Goal: Task Accomplishment & Management: Use online tool/utility

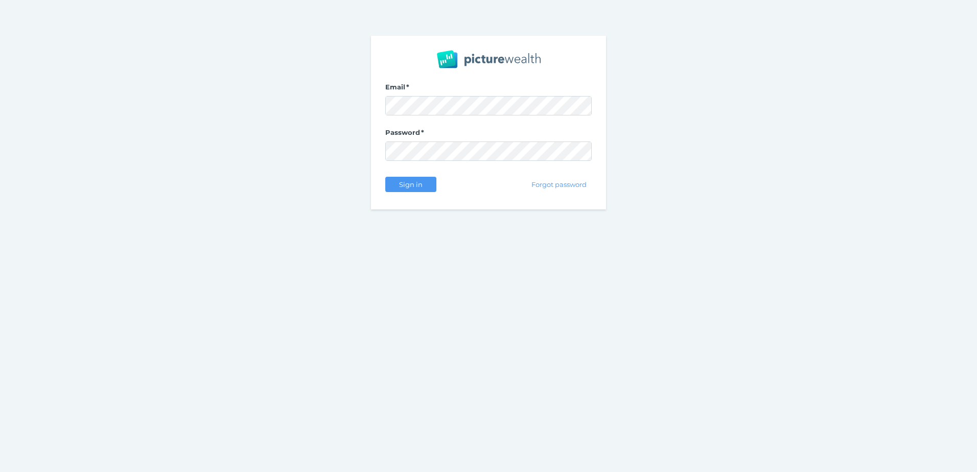
click at [0, 472] on com-1password-button at bounding box center [0, 472] width 0 height 0
select select "25"
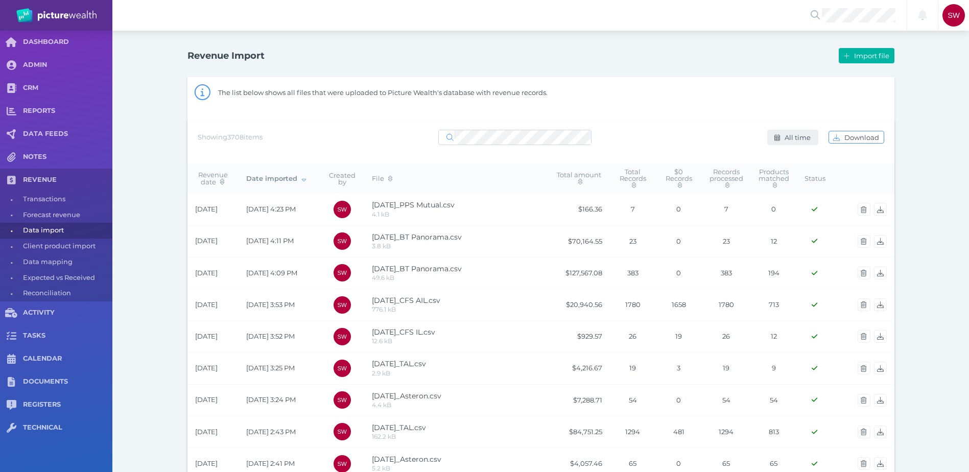
click at [797, 136] on span "All time" at bounding box center [799, 137] width 33 height 8
select select "ALL_TIME"
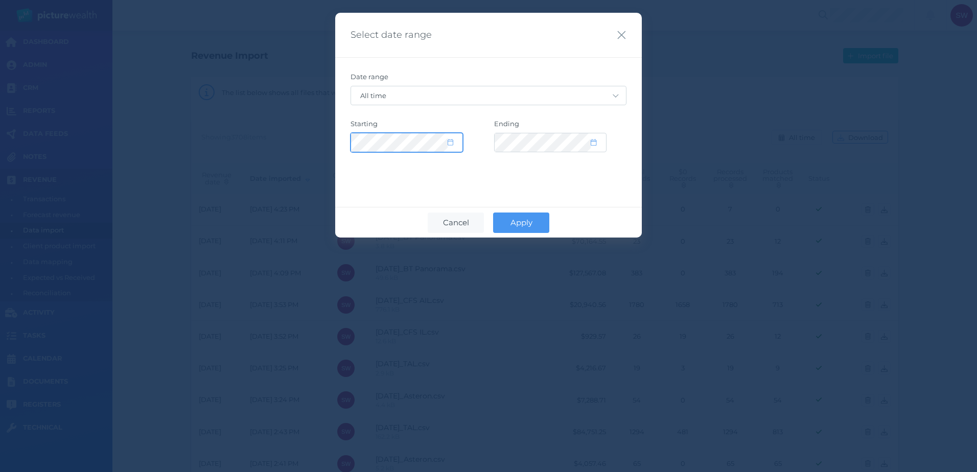
select select "2015"
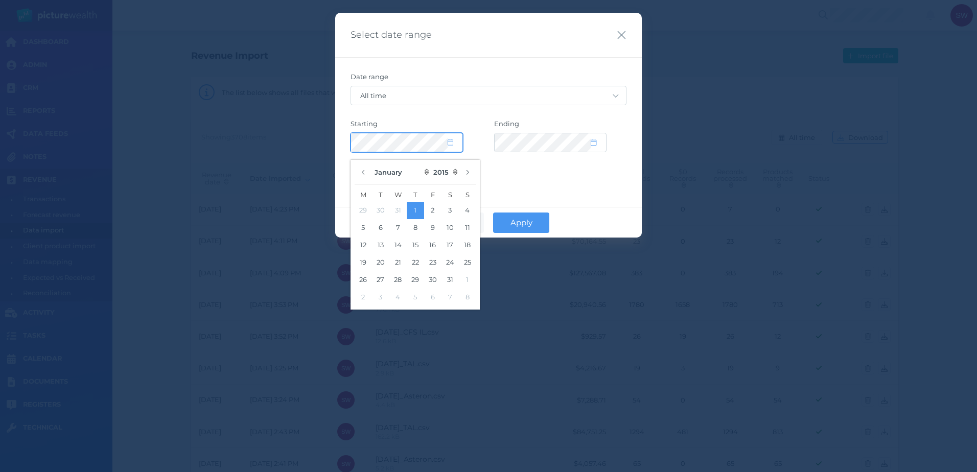
select select "CUSTOM"
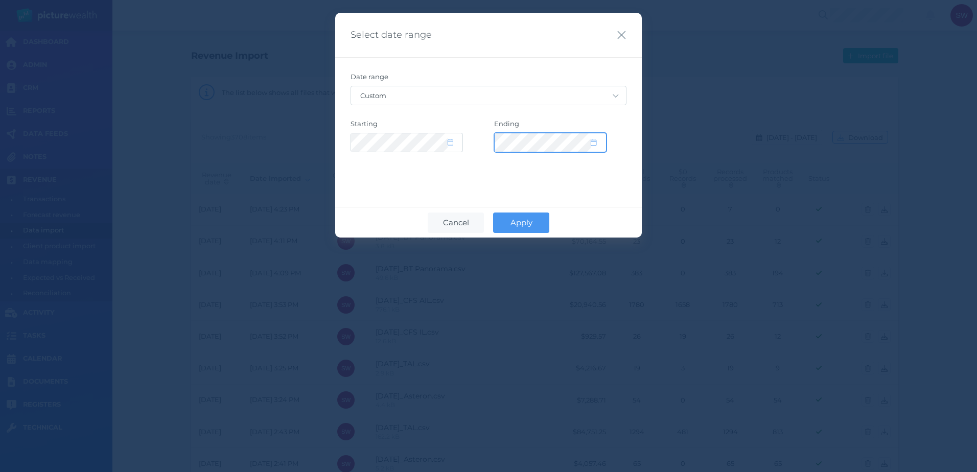
select select "2035"
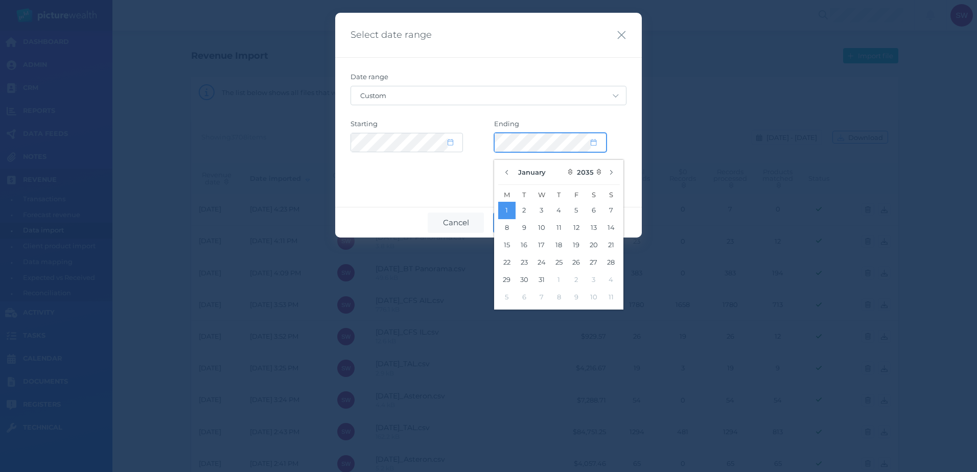
click at [435, 129] on div "Starting Ending" at bounding box center [488, 136] width 276 height 33
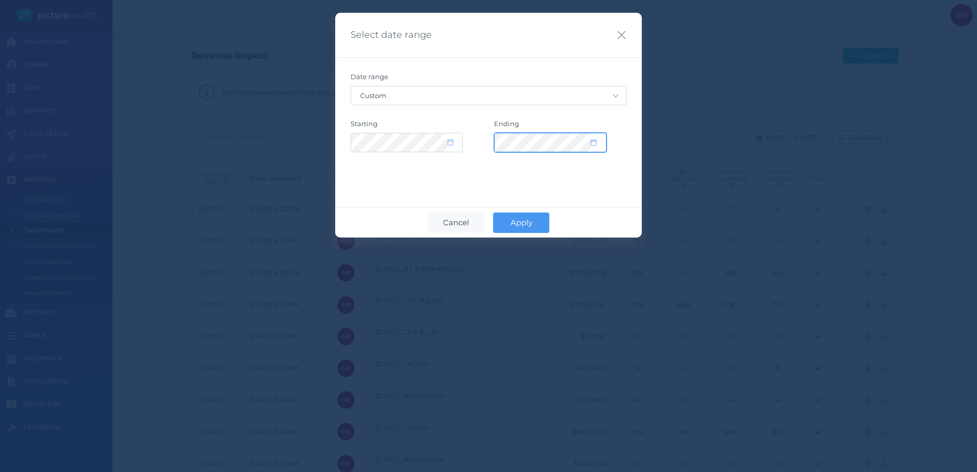
select select "2035"
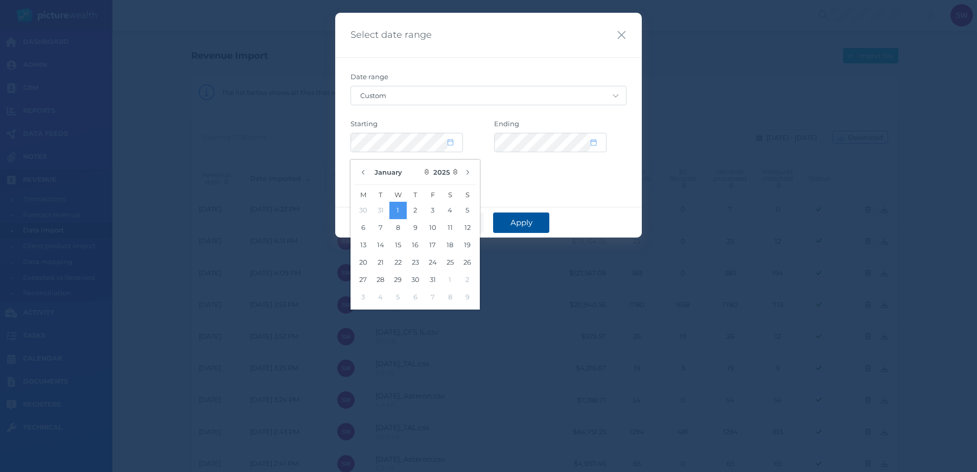
click at [528, 222] on span "Apply" at bounding box center [521, 223] width 32 height 10
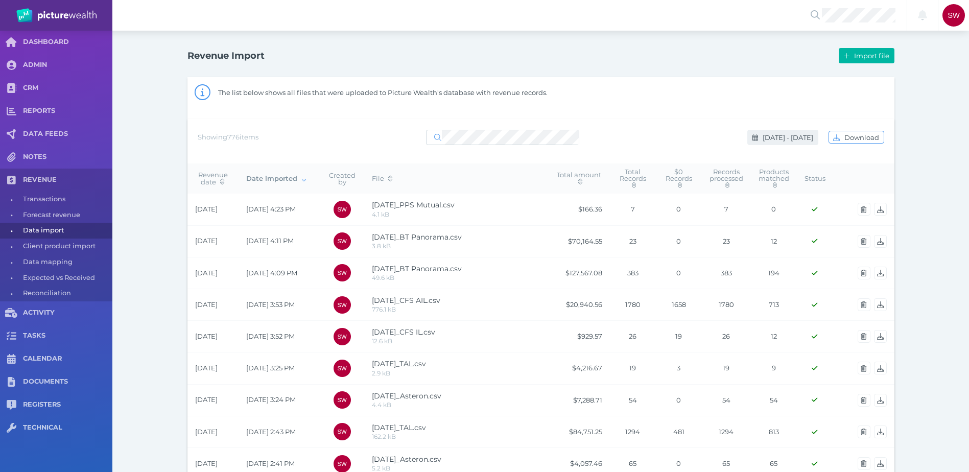
click at [792, 143] on button "[DATE] - [DATE]" at bounding box center [782, 137] width 71 height 15
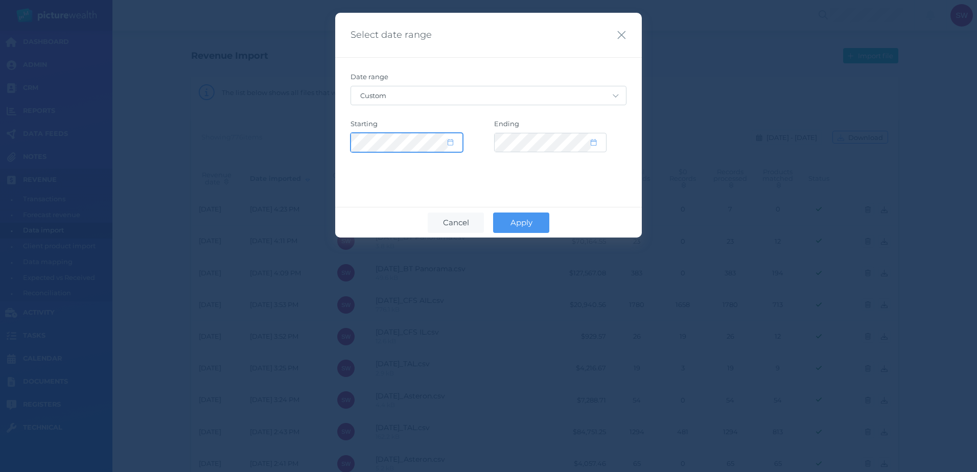
click at [447, 144] on div at bounding box center [406, 142] width 111 height 18
click at [448, 143] on icon at bounding box center [451, 142] width 6 height 7
select select "8"
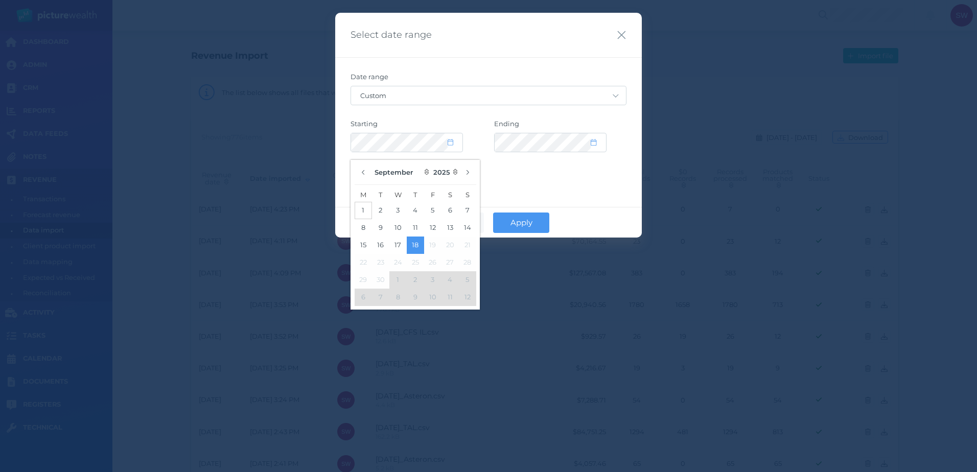
click at [365, 208] on button "1" at bounding box center [363, 210] width 17 height 17
click at [562, 196] on div "Select date range Date range Custom [DATE] [DATE] Last 7 days Last 30 days Last…" at bounding box center [488, 125] width 307 height 225
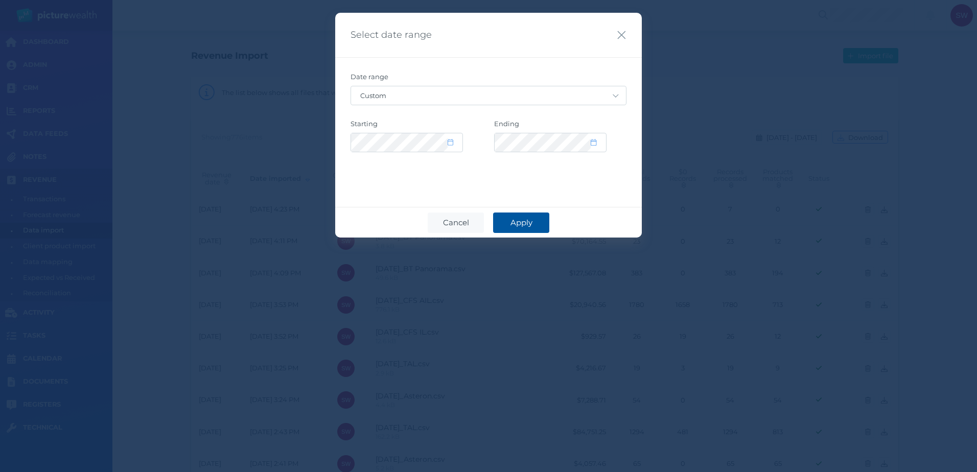
click at [536, 215] on button "Apply" at bounding box center [521, 223] width 56 height 20
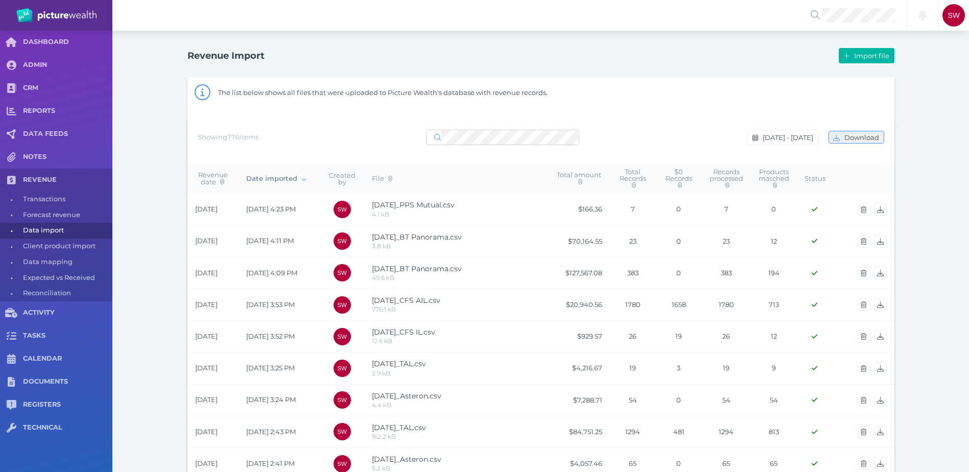
click at [860, 136] on span "Download" at bounding box center [862, 137] width 41 height 8
click at [860, 53] on span "Import file" at bounding box center [873, 56] width 42 height 8
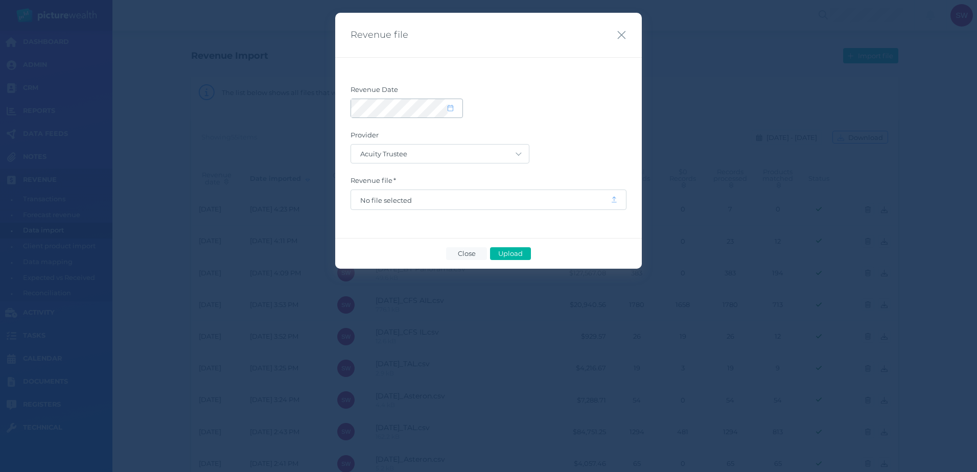
click at [453, 110] on span at bounding box center [455, 108] width 15 height 9
select select "8"
select select "2025"
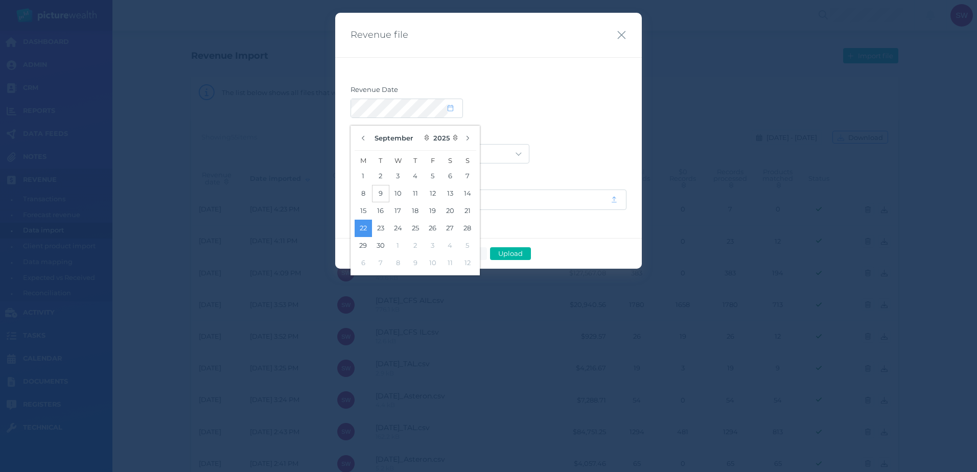
click at [383, 194] on button "9" at bounding box center [380, 193] width 17 height 17
click at [512, 122] on form "Revenue Date Provider Acuity Trustee AIA Australia AMG Super AMP ASGARD Asteron…" at bounding box center [488, 147] width 276 height 125
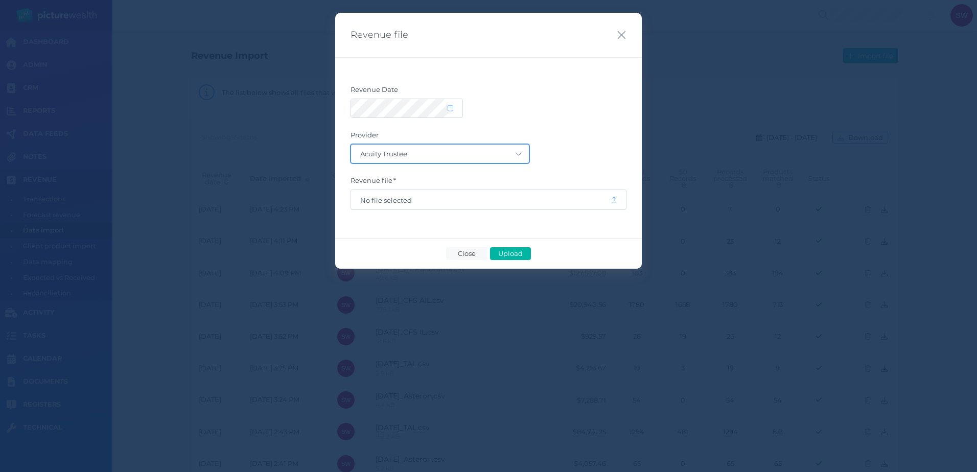
click at [499, 156] on select "Acuity Trustee AIA Australia AMG Super AMP ASGARD Asteron Life Australian Retir…" at bounding box center [440, 154] width 178 height 18
select select "7"
click at [351, 145] on select "Acuity Trustee AIA Australia AMG Super AMP ASGARD Asteron Life Australian Retir…" at bounding box center [440, 154] width 178 height 18
click at [499, 193] on span "No file selected" at bounding box center [481, 199] width 260 height 19
click at [498, 196] on span "No file selected" at bounding box center [480, 200] width 241 height 8
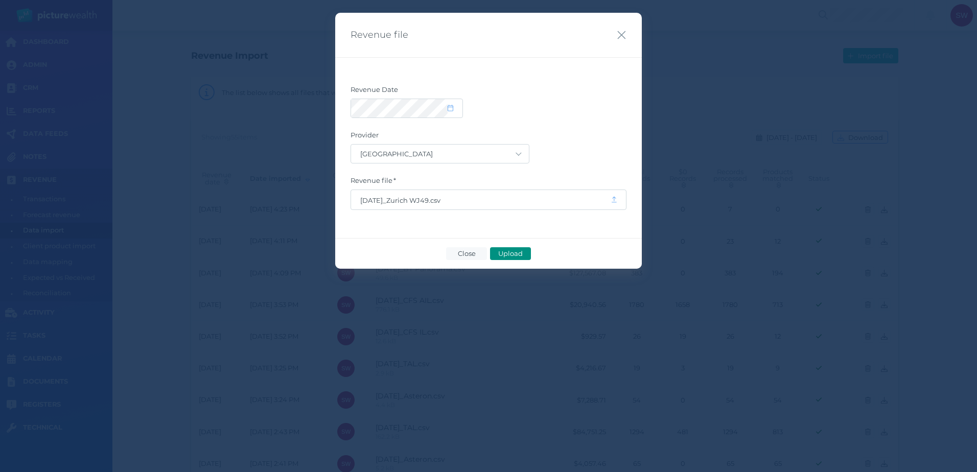
click at [527, 257] on span "Upload" at bounding box center [510, 253] width 33 height 8
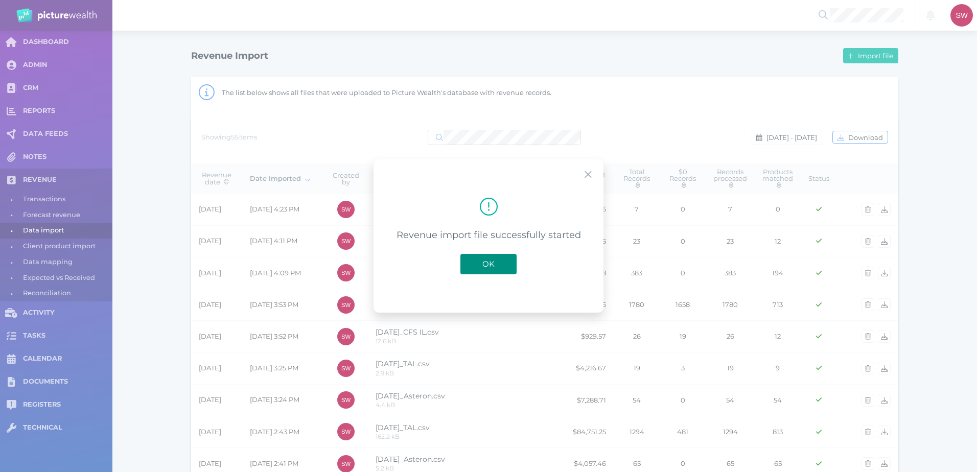
click at [502, 264] on button "OK" at bounding box center [488, 264] width 56 height 20
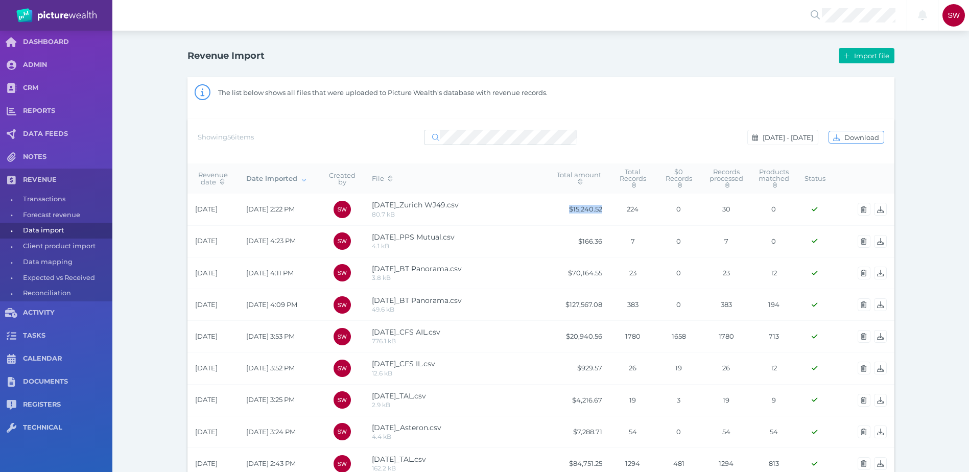
drag, startPoint x: 565, startPoint y: 209, endPoint x: 606, endPoint y: 208, distance: 40.9
click at [606, 208] on td "$15,240.52" at bounding box center [579, 210] width 61 height 32
drag, startPoint x: 606, startPoint y: 208, endPoint x: 599, endPoint y: 212, distance: 7.5
click at [599, 212] on td "$15,240.52" at bounding box center [579, 210] width 61 height 32
drag, startPoint x: 604, startPoint y: 204, endPoint x: 565, endPoint y: 210, distance: 39.8
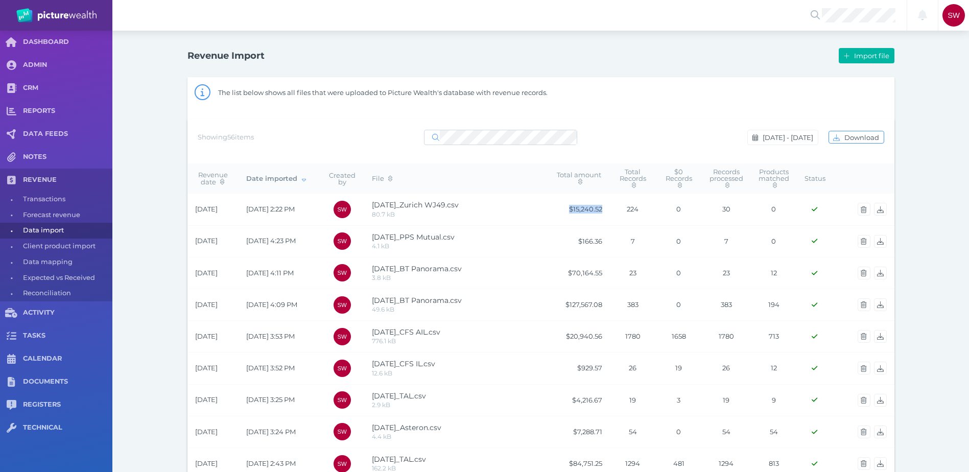
click at [565, 210] on td "$15,240.52" at bounding box center [579, 210] width 61 height 32
drag, startPoint x: 565, startPoint y: 210, endPoint x: 643, endPoint y: 214, distance: 77.7
click at [642, 217] on td "224" at bounding box center [633, 210] width 46 height 32
drag, startPoint x: 570, startPoint y: 210, endPoint x: 601, endPoint y: 212, distance: 31.2
click at [601, 212] on td "$15,240.52" at bounding box center [579, 210] width 61 height 32
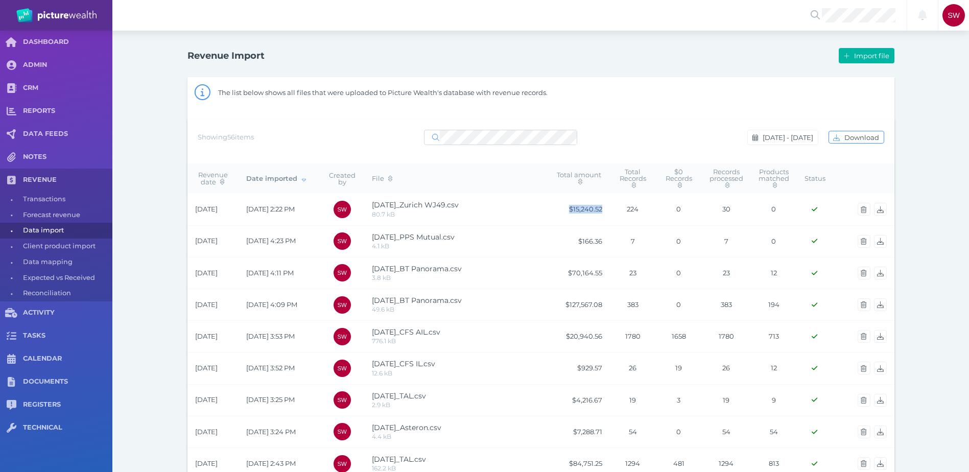
drag, startPoint x: 601, startPoint y: 212, endPoint x: 582, endPoint y: 217, distance: 19.6
click at [582, 217] on td "$15,240.52" at bounding box center [579, 210] width 61 height 32
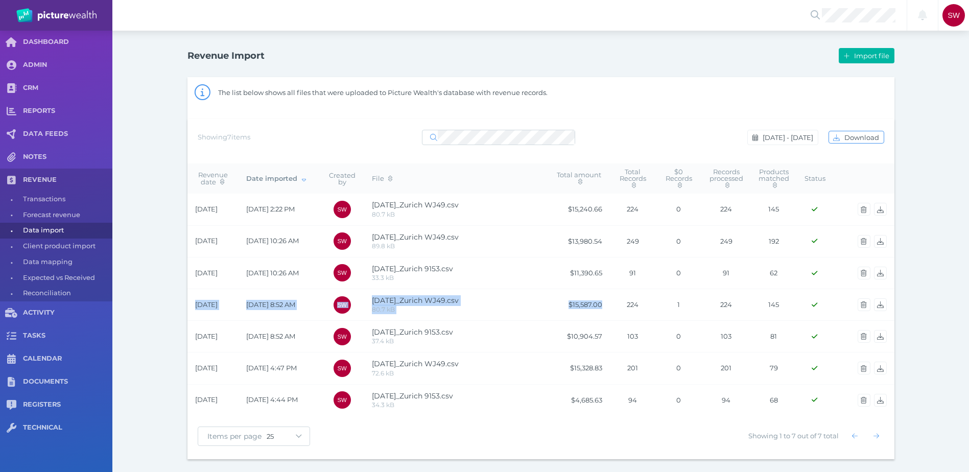
drag, startPoint x: 604, startPoint y: 307, endPoint x: 189, endPoint y: 308, distance: 414.8
click at [189, 308] on tr "[DATE] [DATE] 8:52 AM SW [DATE]_Zurich WJ49.csv 80.7 kB $15,587.00 224 1 224 14…" at bounding box center [540, 305] width 707 height 32
click at [579, 302] on td "$15,587.00" at bounding box center [579, 305] width 61 height 32
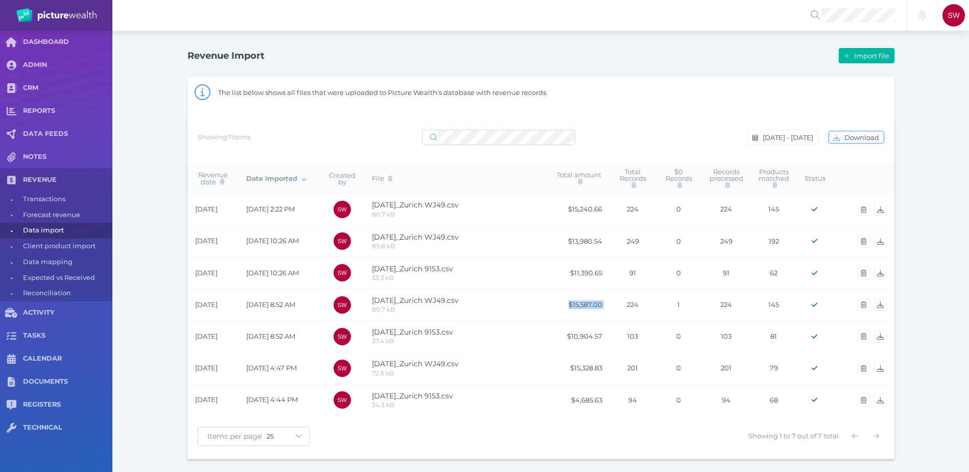
click at [577, 305] on td "$15,587.00" at bounding box center [579, 305] width 61 height 32
click at [576, 303] on td "$15,587.00" at bounding box center [579, 305] width 61 height 32
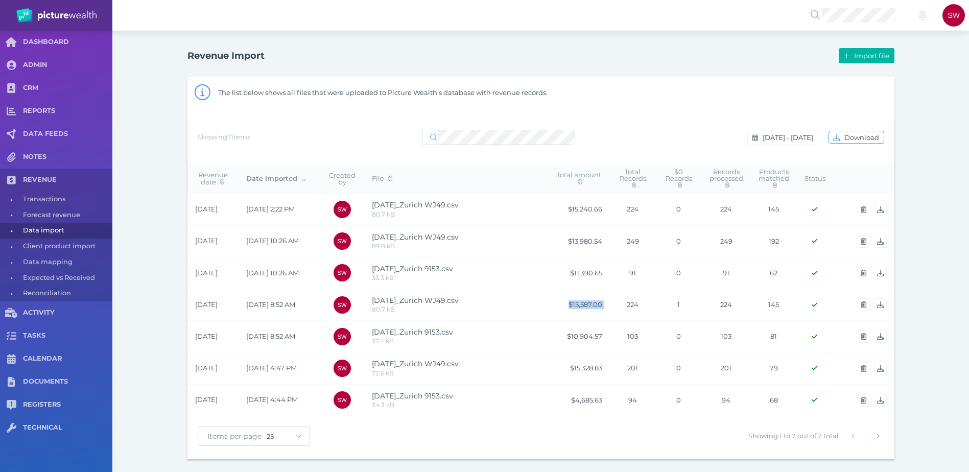
click at [576, 302] on td "$15,587.00" at bounding box center [579, 305] width 61 height 32
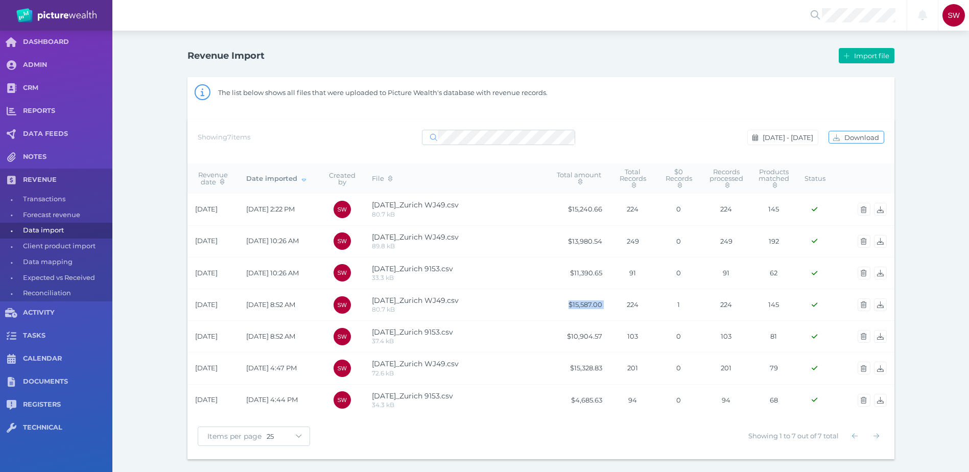
click at [575, 300] on td "$15,587.00" at bounding box center [579, 305] width 61 height 32
click at [575, 298] on td "$15,587.00" at bounding box center [579, 305] width 61 height 32
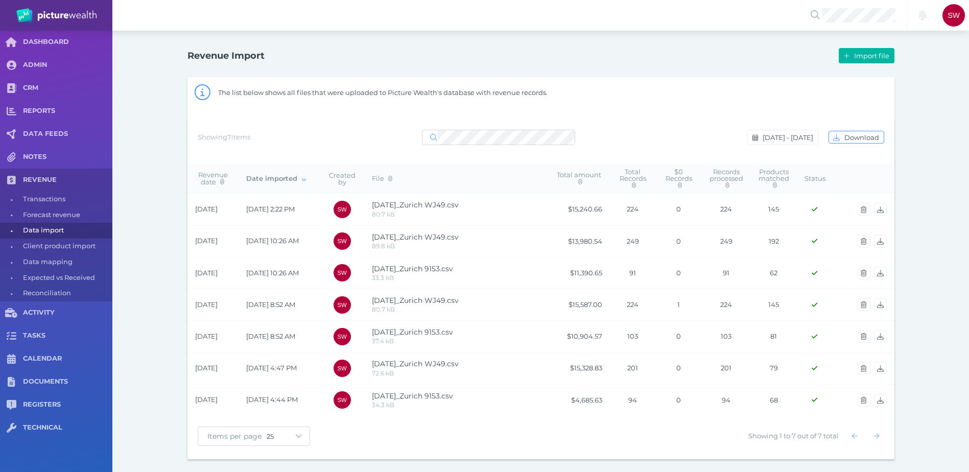
drag, startPoint x: 575, startPoint y: 298, endPoint x: 569, endPoint y: 207, distance: 91.6
click at [569, 207] on td "$15,240.66" at bounding box center [579, 210] width 61 height 32
click at [575, 301] on td "$15,587.00" at bounding box center [579, 305] width 61 height 32
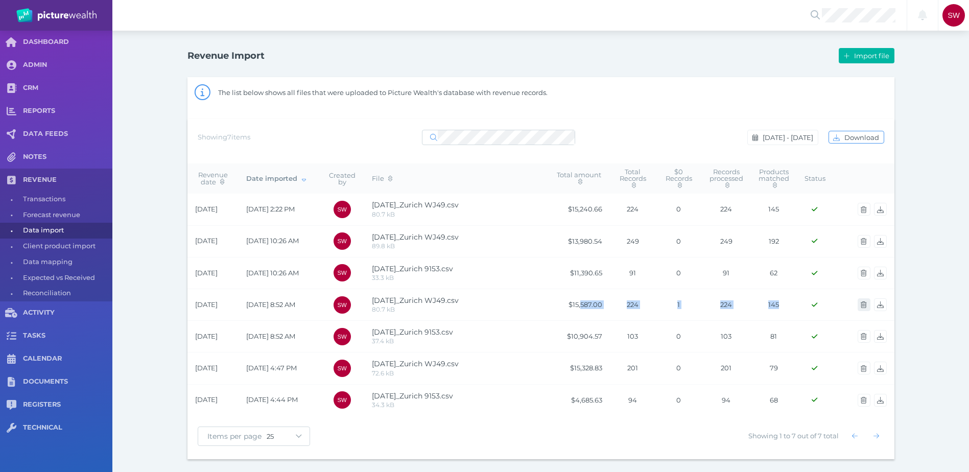
drag, startPoint x: 581, startPoint y: 306, endPoint x: 868, endPoint y: 301, distance: 287.1
click at [868, 301] on tr "[DATE] [DATE] 8:52 AM SW [DATE]_Zurich WJ49.csv 80.7 kB $15,587.00 224 1 224 14…" at bounding box center [540, 305] width 707 height 32
click at [864, 303] on icon "button" at bounding box center [864, 304] width 6 height 7
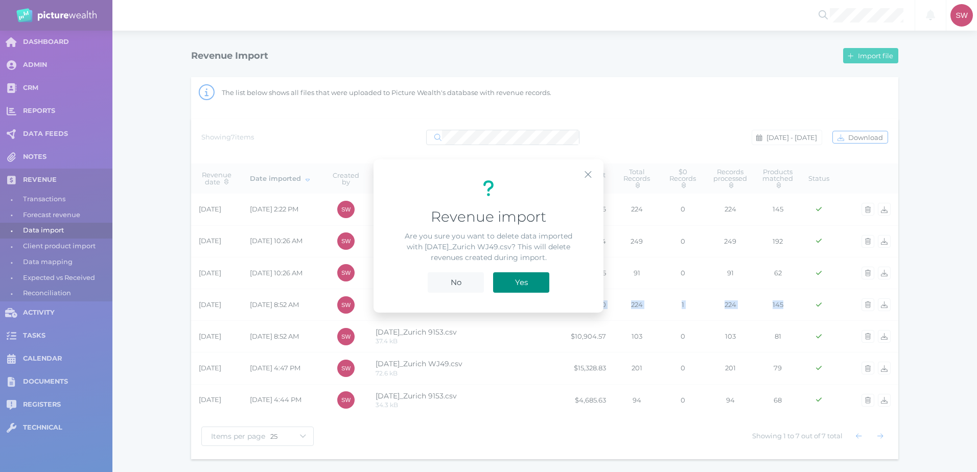
click at [531, 283] on span "Yes" at bounding box center [521, 282] width 23 height 10
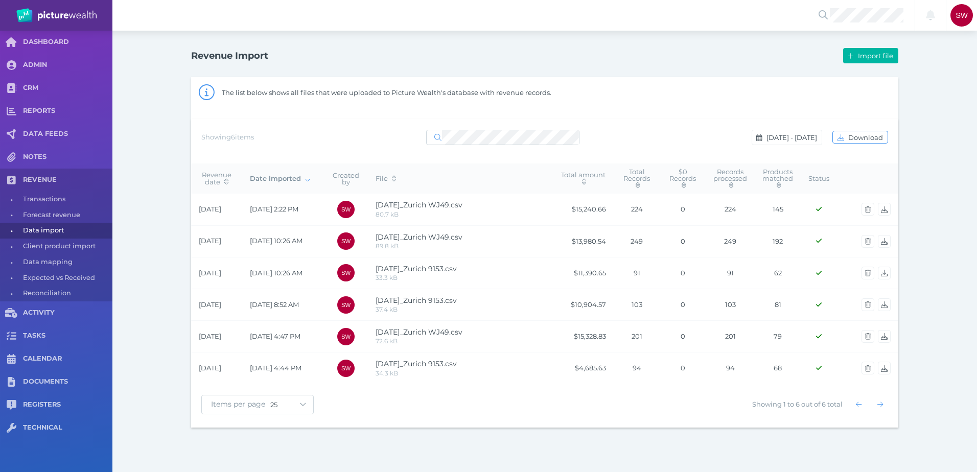
click at [489, 348] on td "[DATE]_Zurich WJ49.csv 72.6 kB" at bounding box center [460, 337] width 184 height 32
click at [139, 208] on div "Revenue Import Import file The list below shows all files that were uploaded to…" at bounding box center [544, 236] width 864 height 411
